Goal: Transaction & Acquisition: Purchase product/service

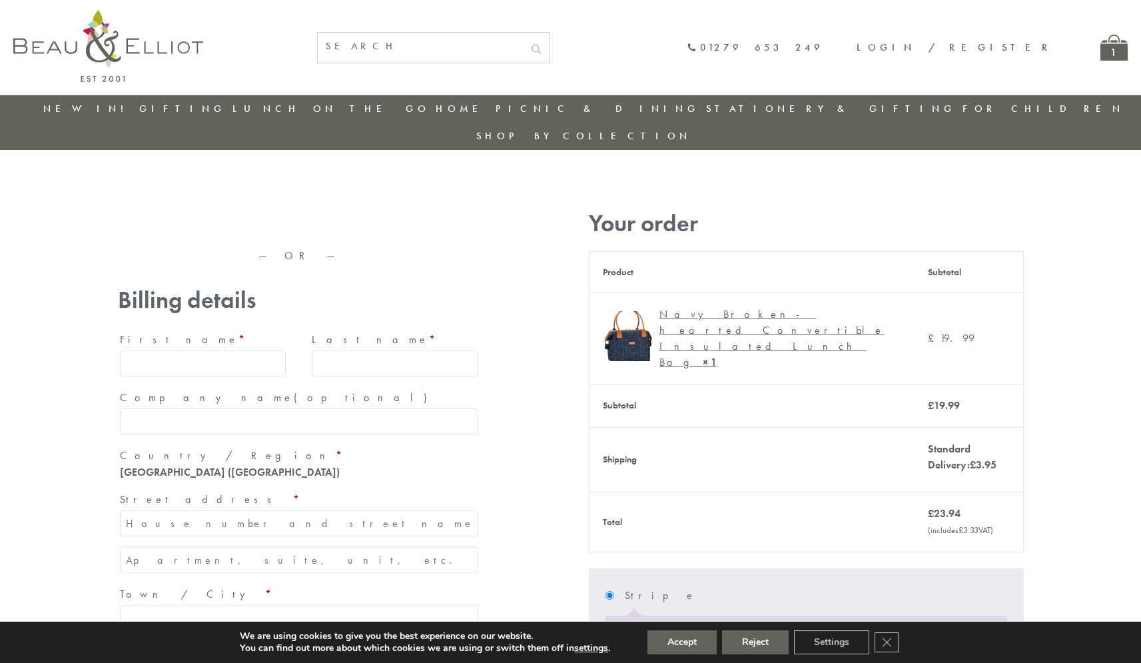
type input "maria33@yahoo.com"
type input "Maria"
type input "Williams"
type input "23, Scottsdale, Happytown"
type input "London"
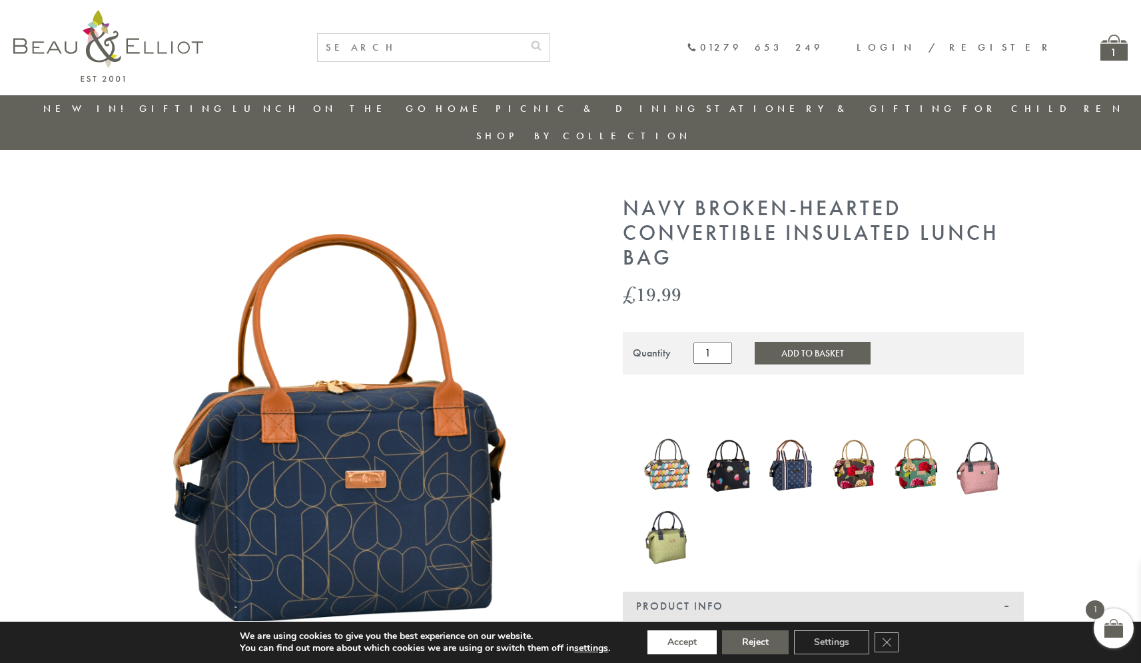
click at [682, 642] on button "Accept" at bounding box center [682, 642] width 69 height 24
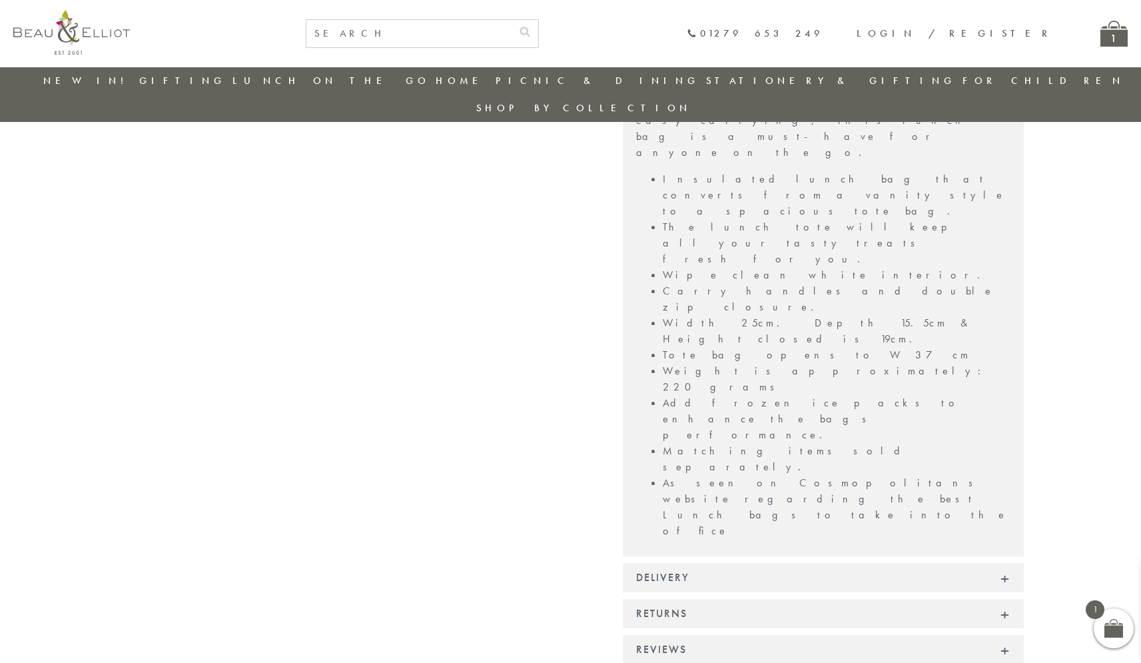
scroll to position [986, 0]
